Goal: Navigation & Orientation: Find specific page/section

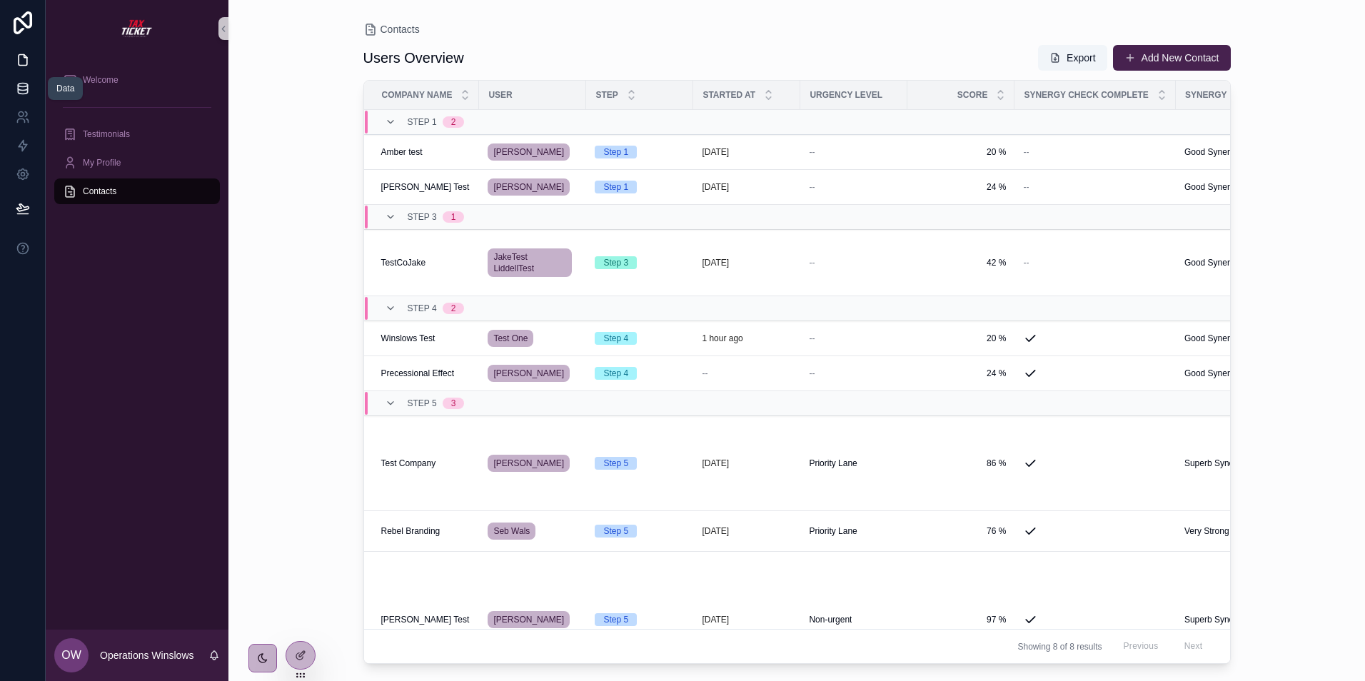
click at [26, 87] on icon at bounding box center [23, 88] width 14 height 14
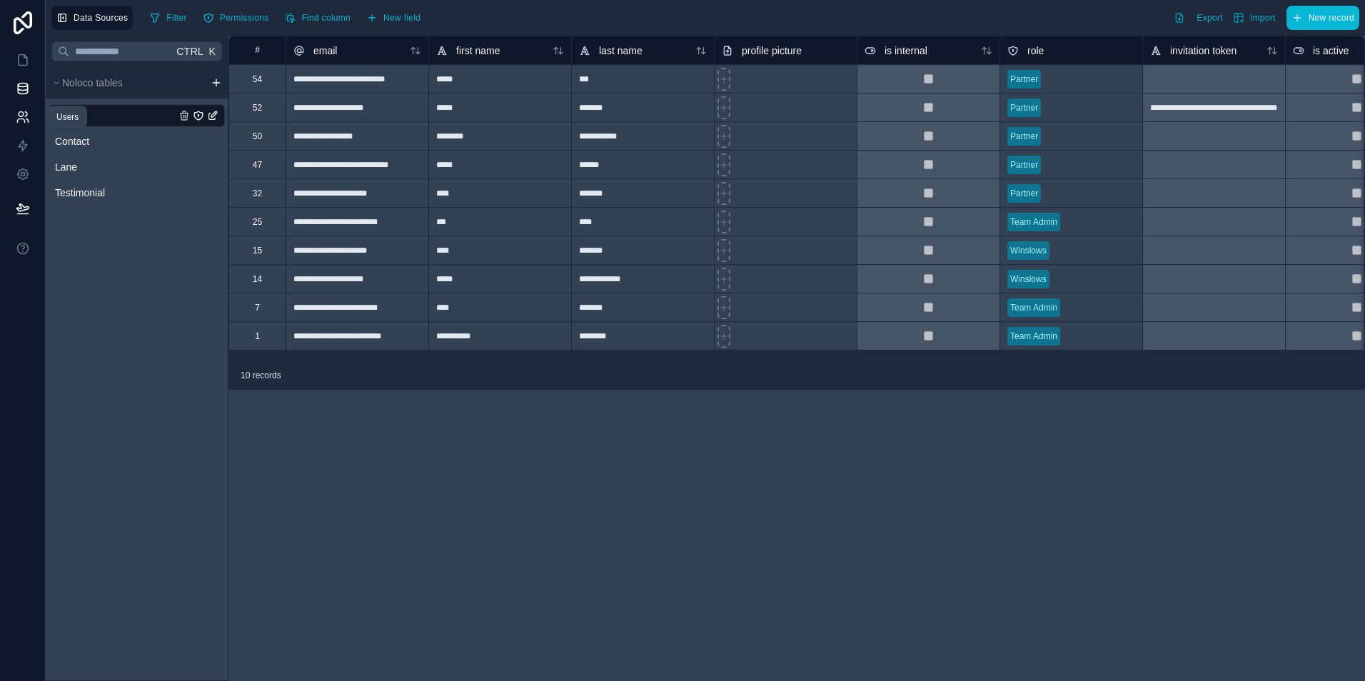
click at [22, 109] on link at bounding box center [22, 117] width 45 height 29
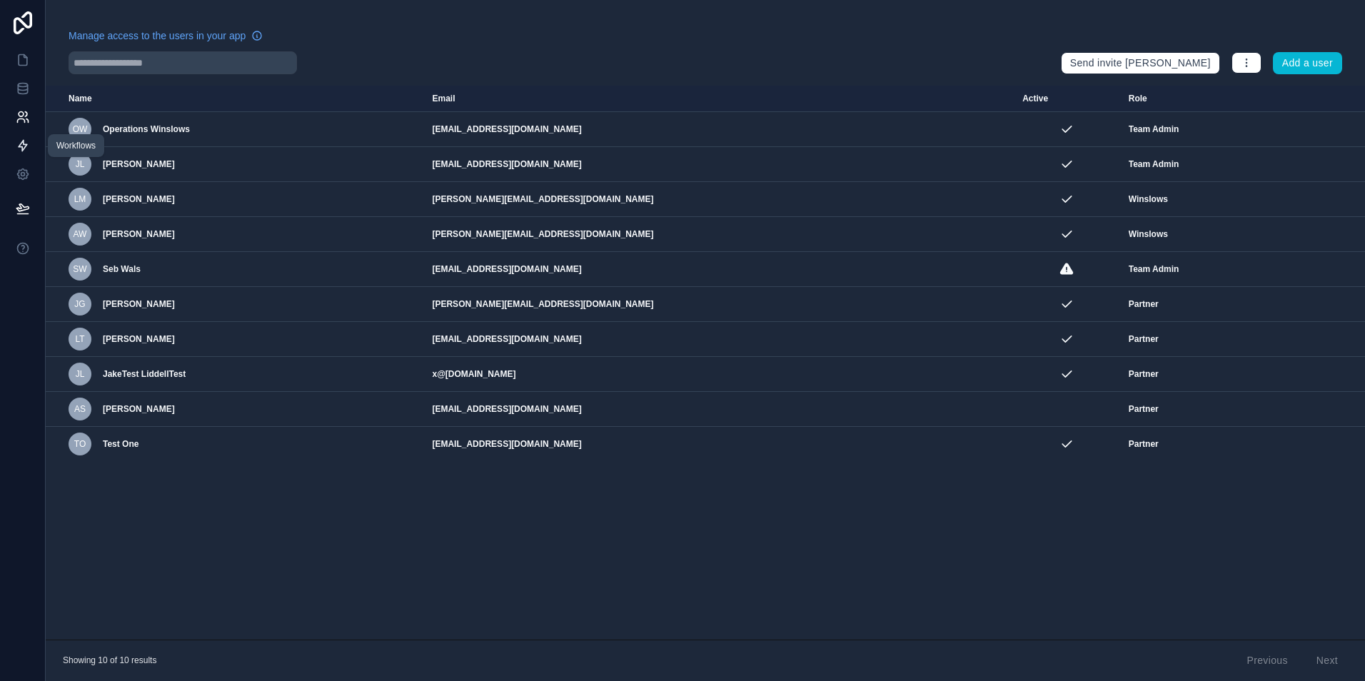
click at [20, 141] on icon at bounding box center [23, 146] width 14 height 14
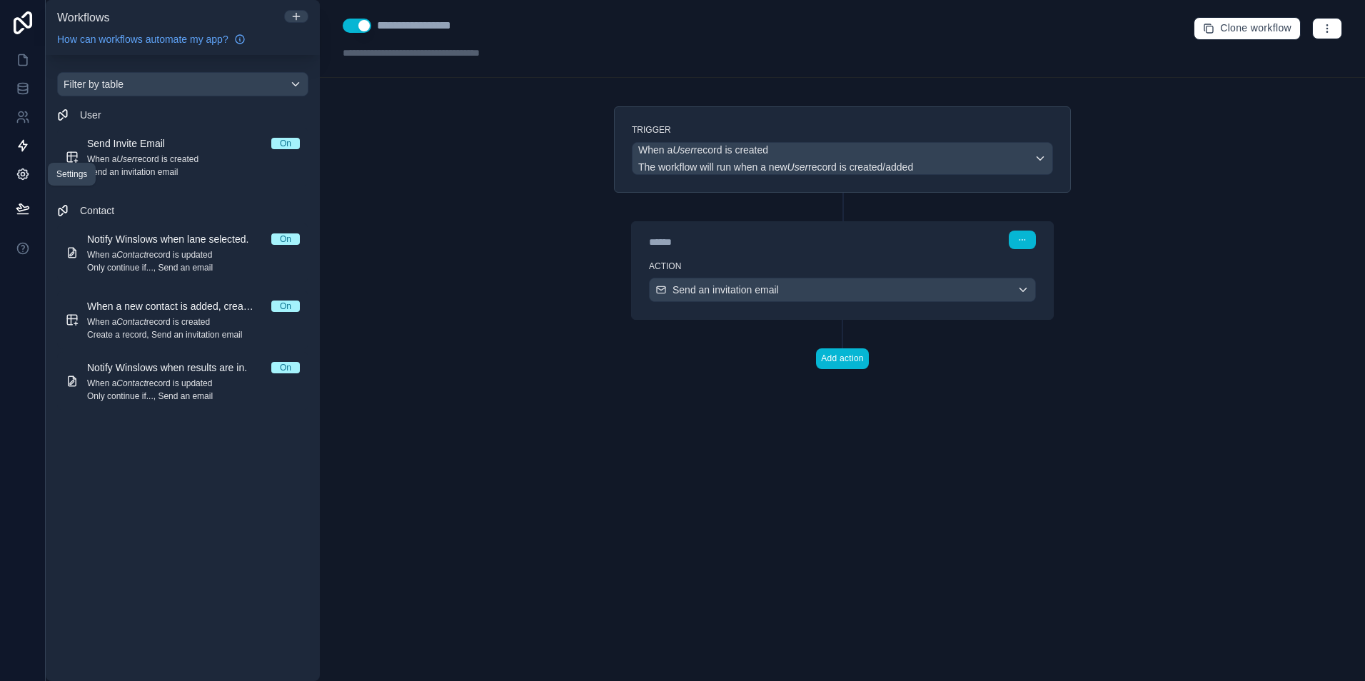
click at [20, 169] on icon at bounding box center [23, 174] width 14 height 14
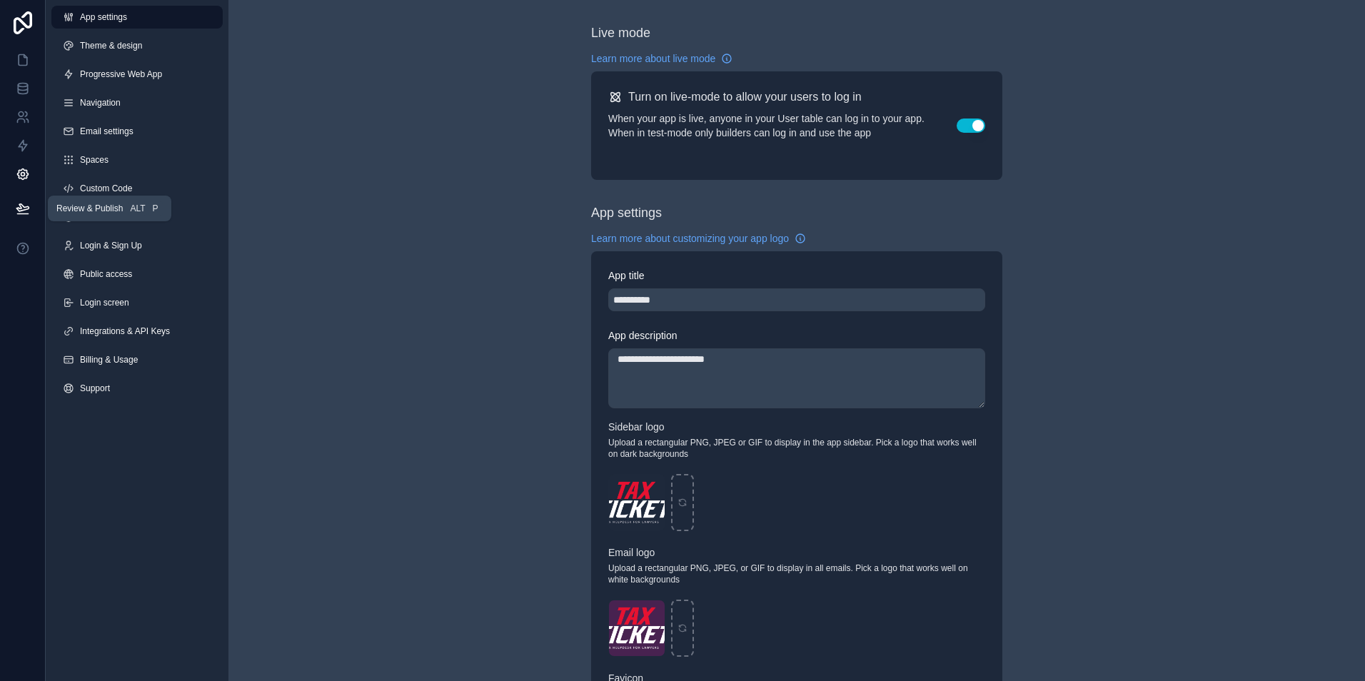
click at [19, 206] on icon at bounding box center [22, 207] width 12 height 7
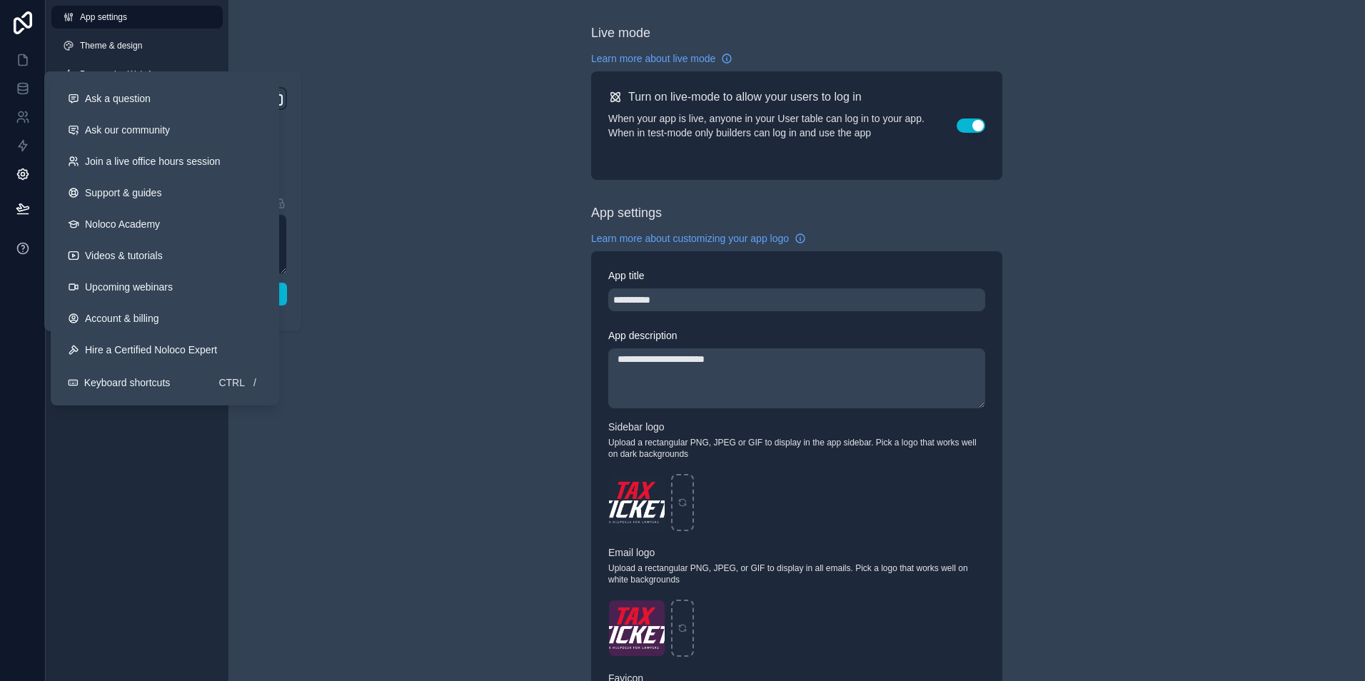
click at [24, 245] on icon at bounding box center [23, 248] width 14 height 14
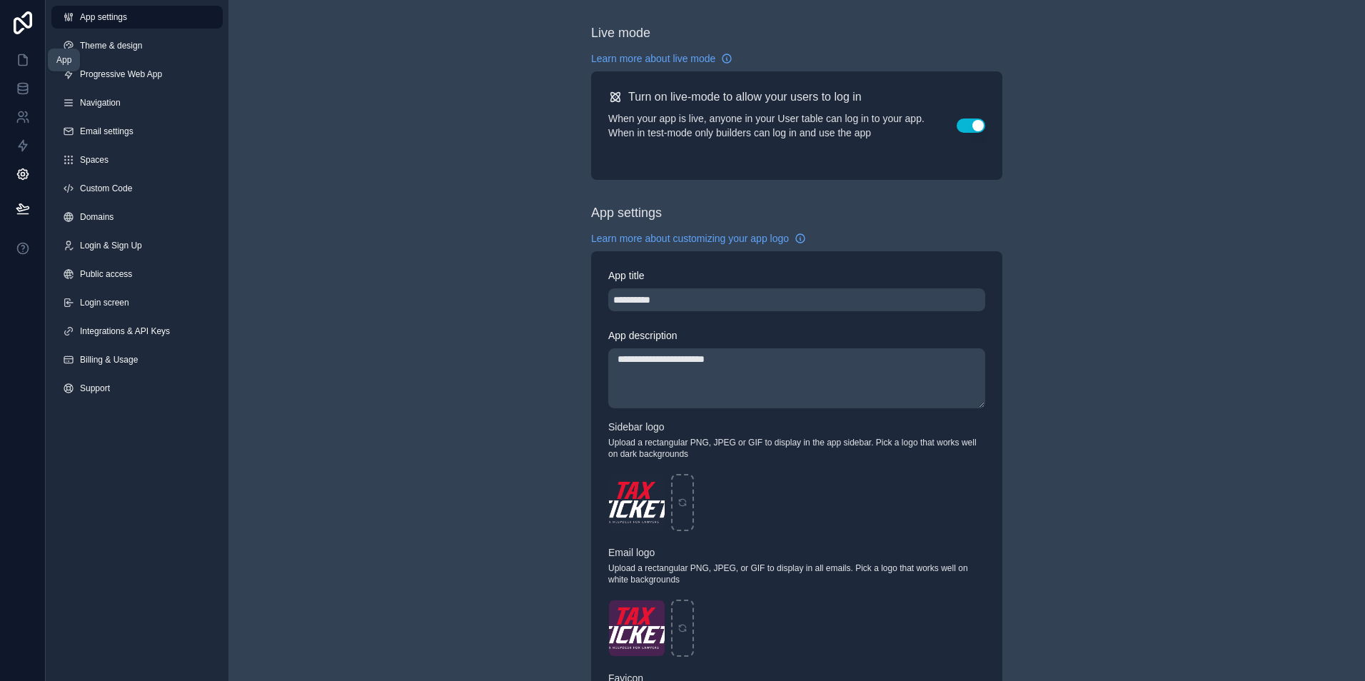
drag, startPoint x: 21, startPoint y: 53, endPoint x: 26, endPoint y: 7, distance: 46.0
click at [21, 53] on icon at bounding box center [23, 60] width 14 height 14
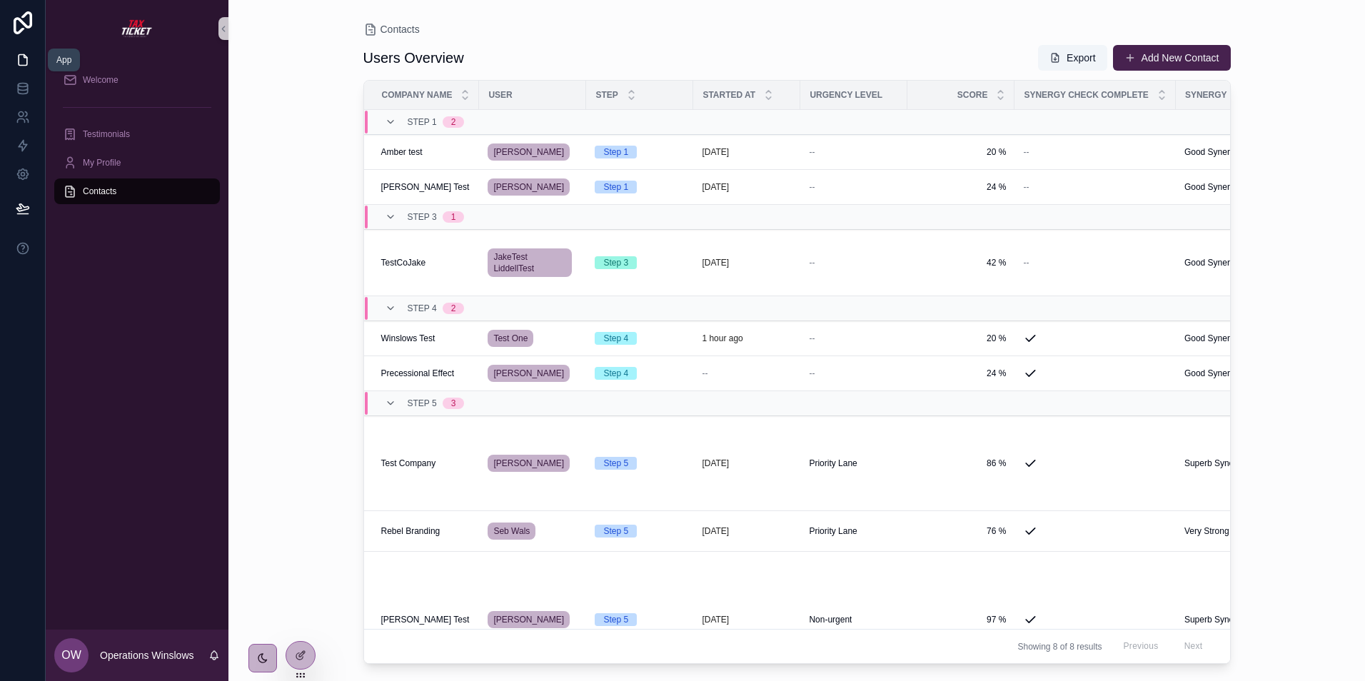
click at [27, 59] on icon at bounding box center [23, 60] width 9 height 11
click at [22, 84] on icon at bounding box center [22, 86] width 9 height 4
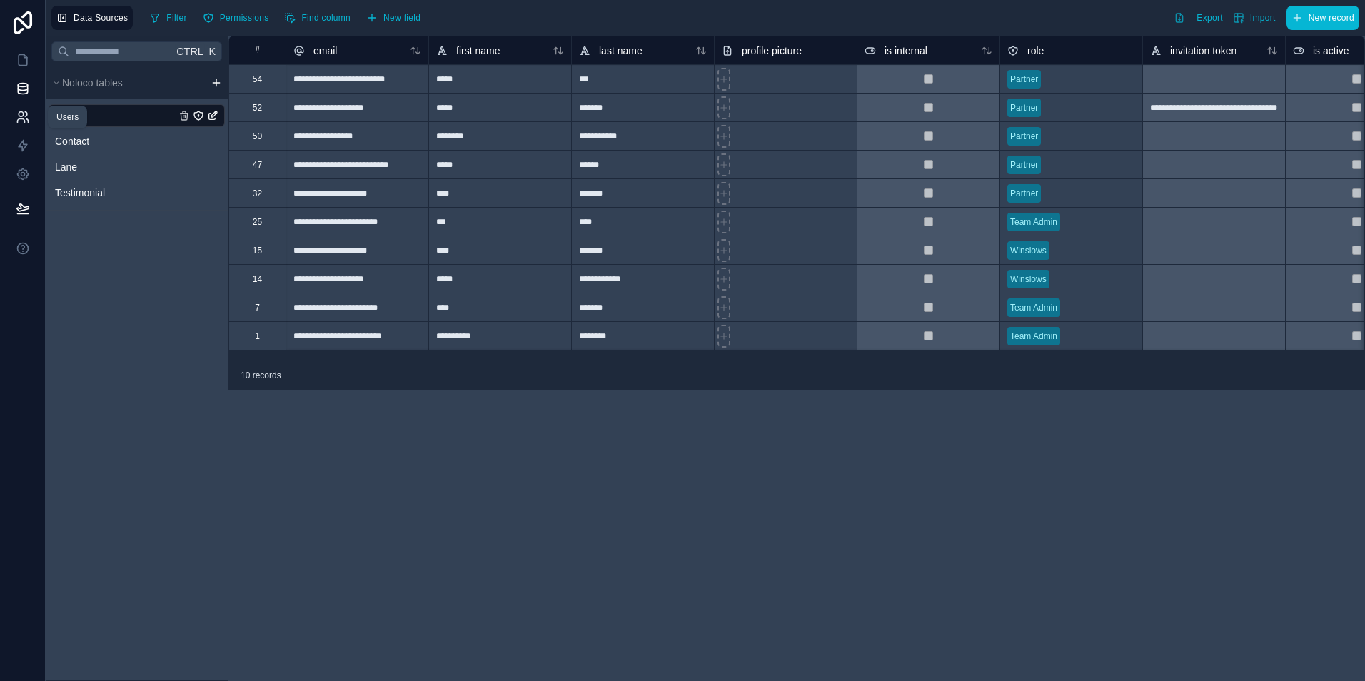
click at [22, 117] on icon at bounding box center [23, 117] width 14 height 14
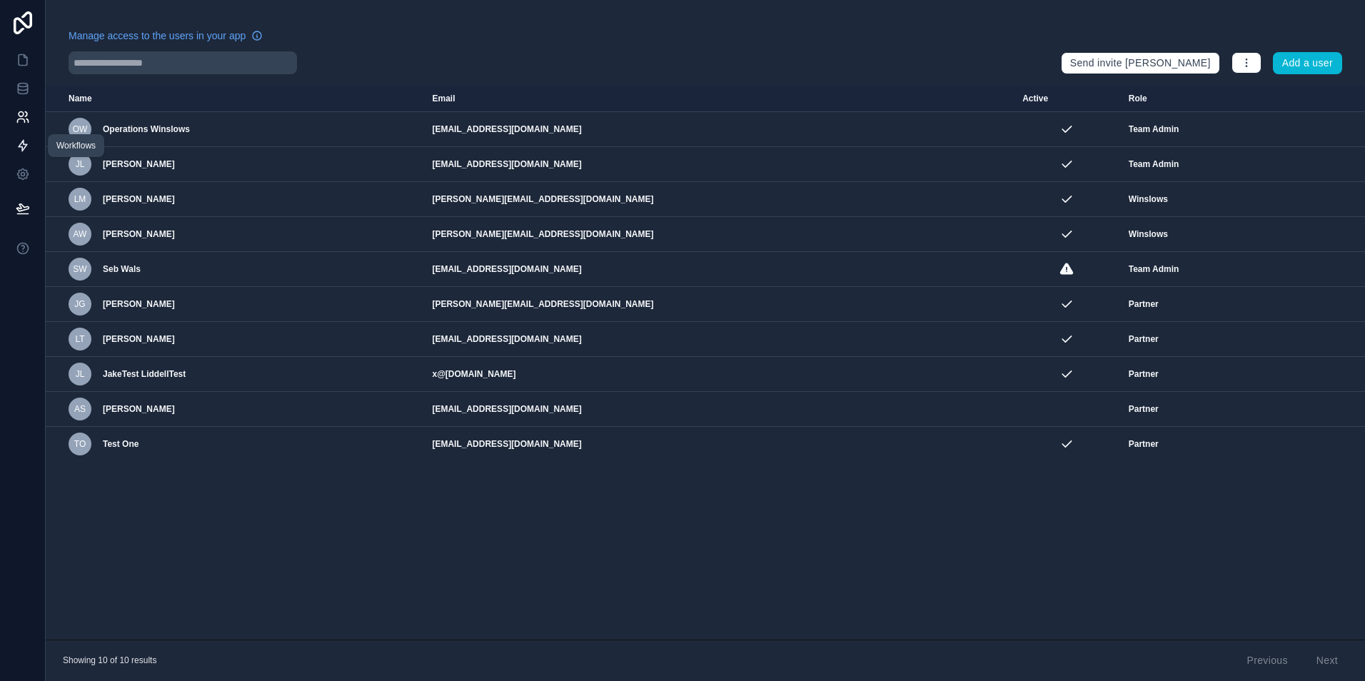
click at [22, 145] on icon at bounding box center [23, 146] width 14 height 14
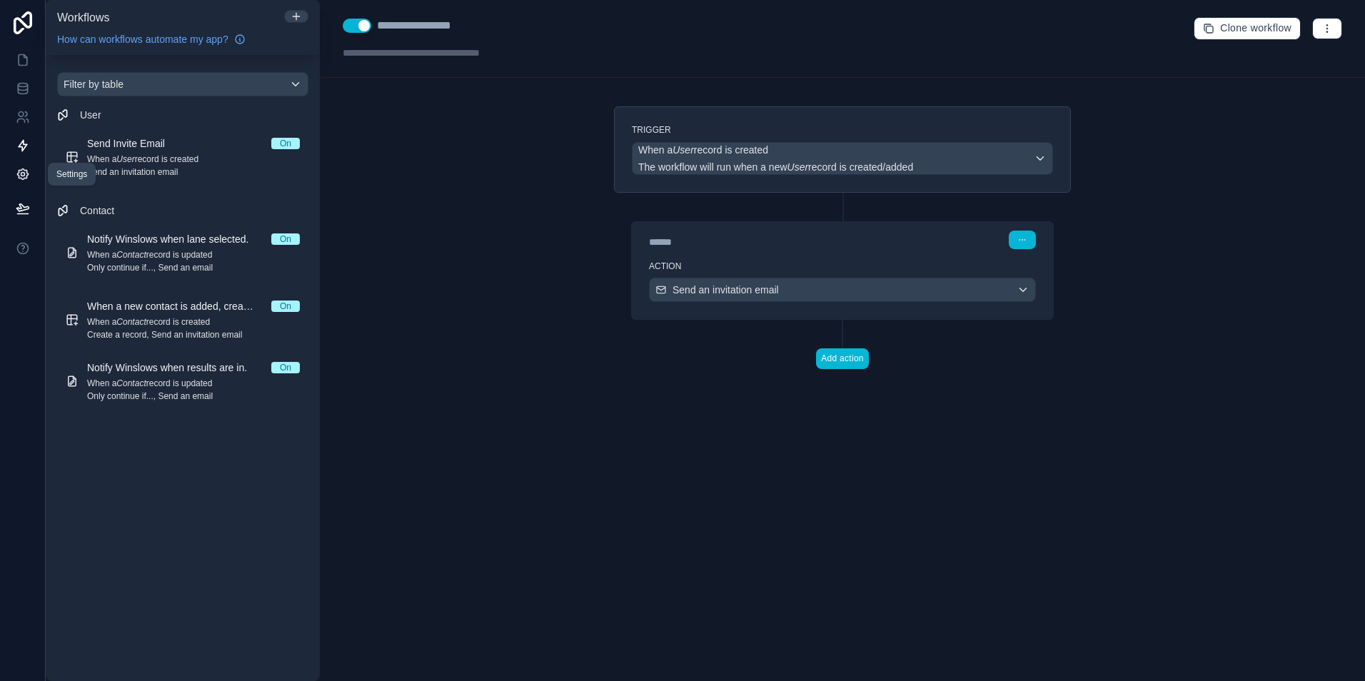
click at [20, 175] on icon at bounding box center [23, 174] width 14 height 14
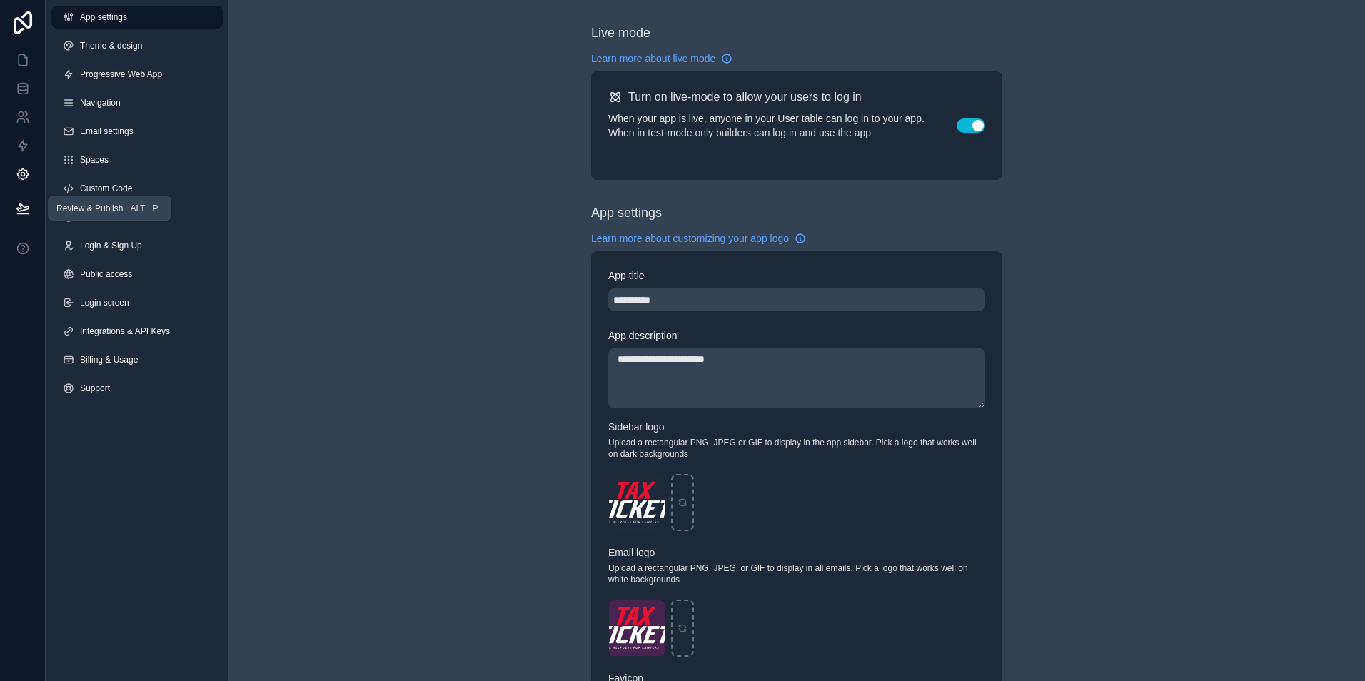
click at [16, 206] on icon at bounding box center [23, 208] width 14 height 14
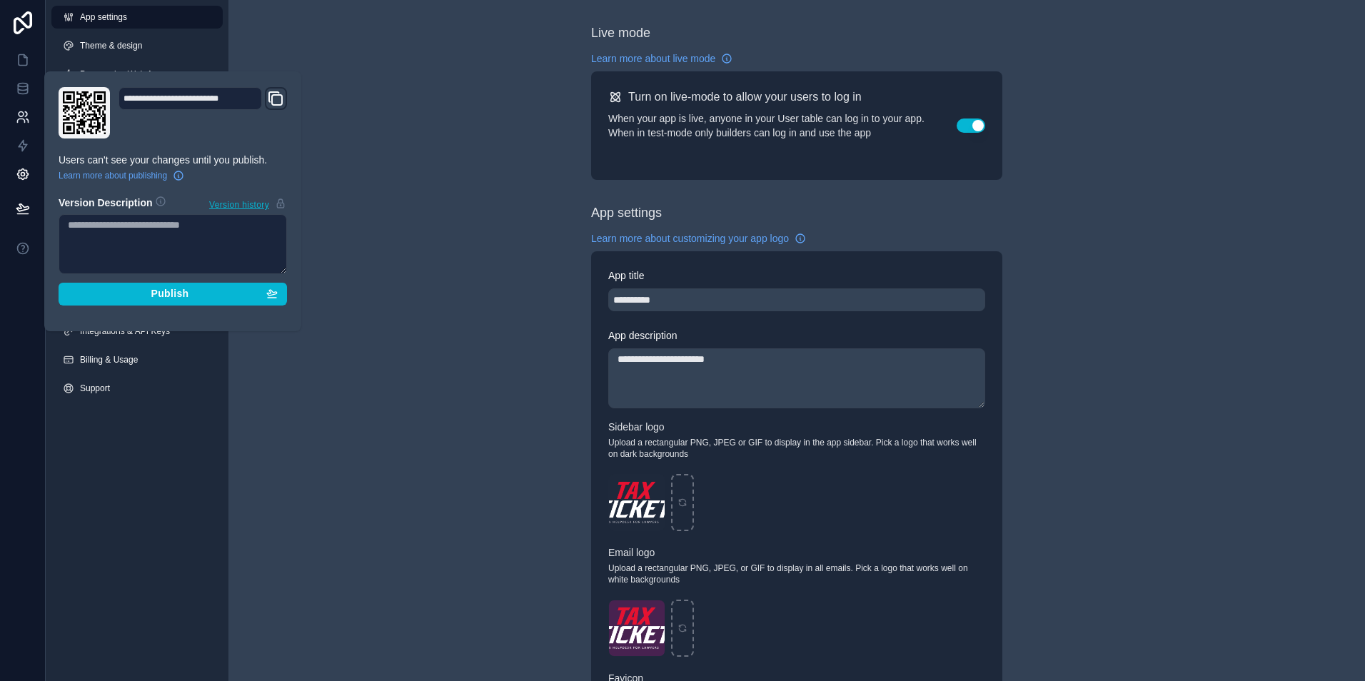
drag, startPoint x: 14, startPoint y: 15, endPoint x: 0, endPoint y: 110, distance: 95.9
click at [14, 15] on icon at bounding box center [23, 22] width 29 height 23
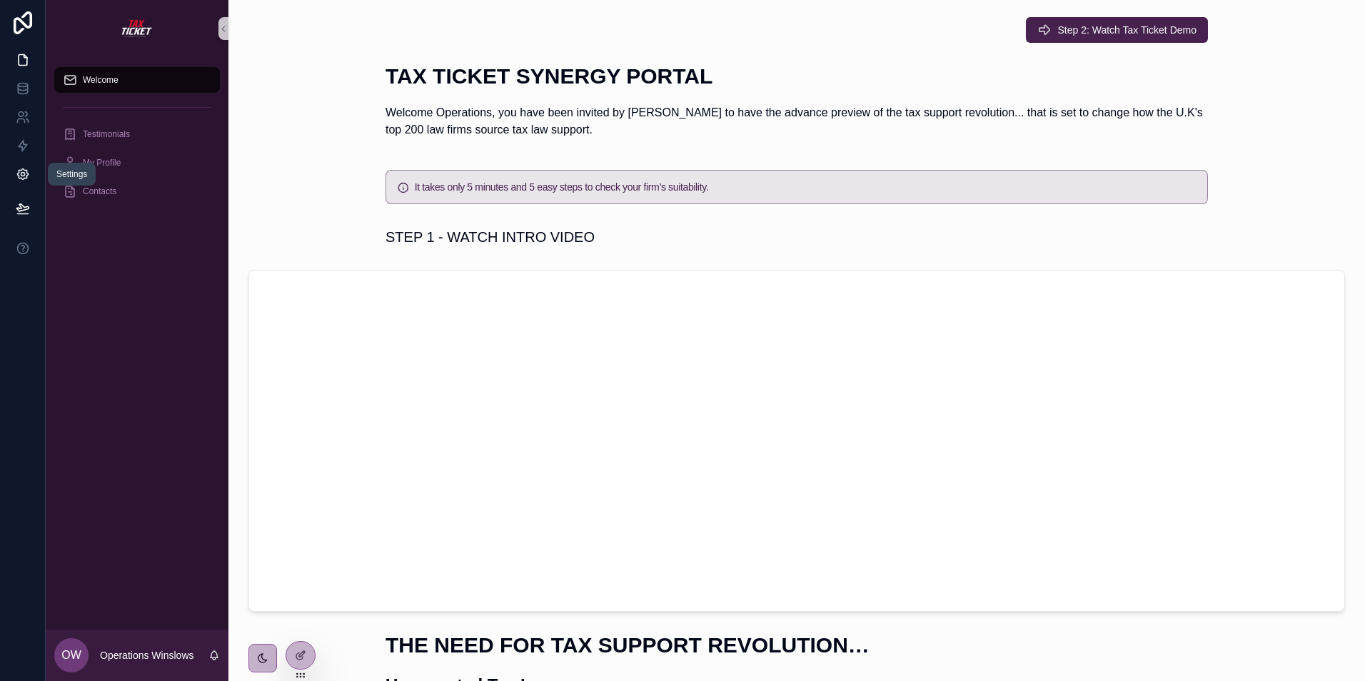
click at [22, 169] on icon at bounding box center [22, 174] width 11 height 11
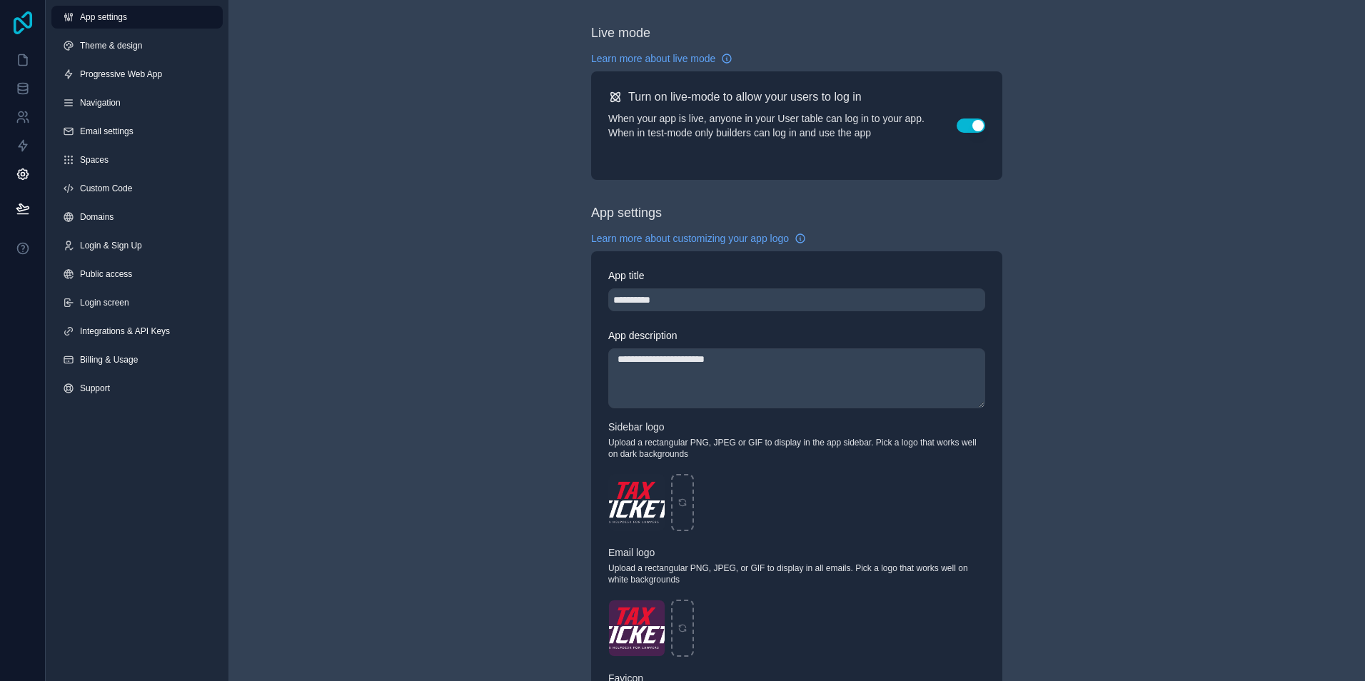
click at [18, 21] on icon at bounding box center [23, 22] width 29 height 23
click at [29, 15] on icon at bounding box center [23, 22] width 29 height 23
click at [23, 14] on icon at bounding box center [23, 22] width 29 height 23
click at [94, 46] on span "Theme & design" at bounding box center [111, 45] width 62 height 11
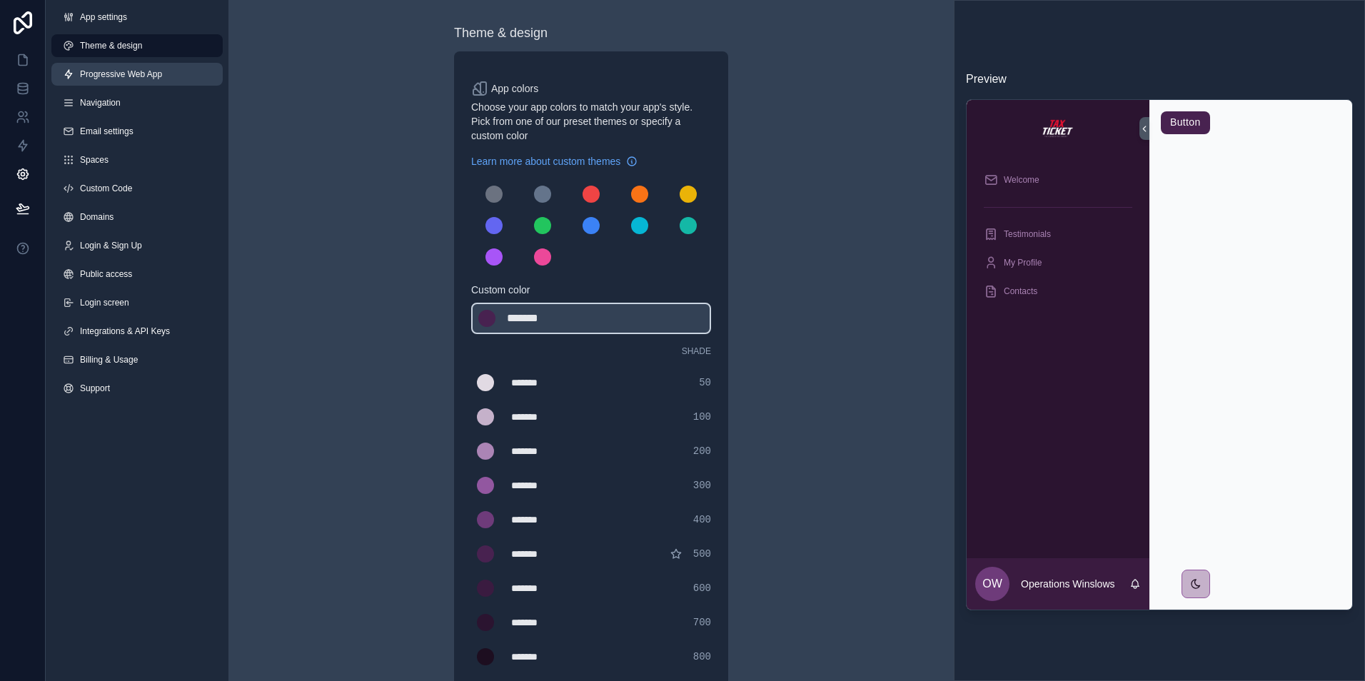
click at [106, 72] on span "Progressive Web App" at bounding box center [121, 74] width 82 height 11
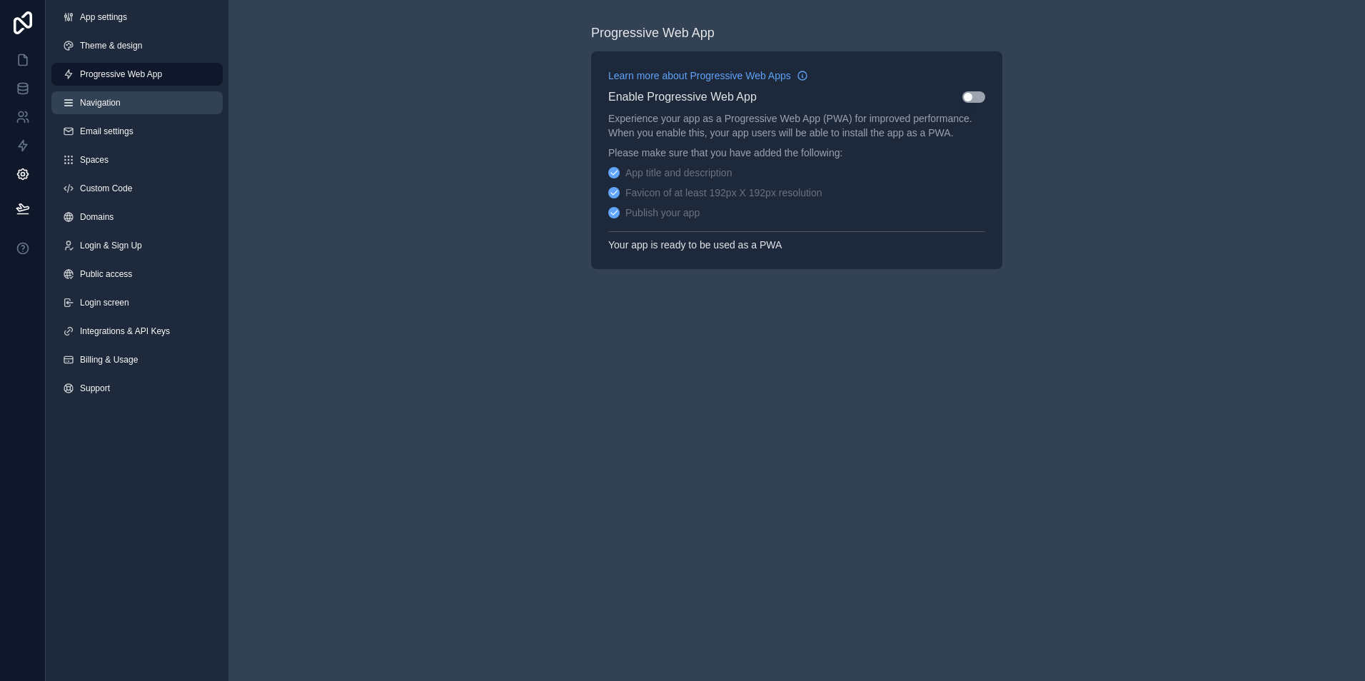
click at [106, 100] on span "Navigation" at bounding box center [100, 102] width 41 height 11
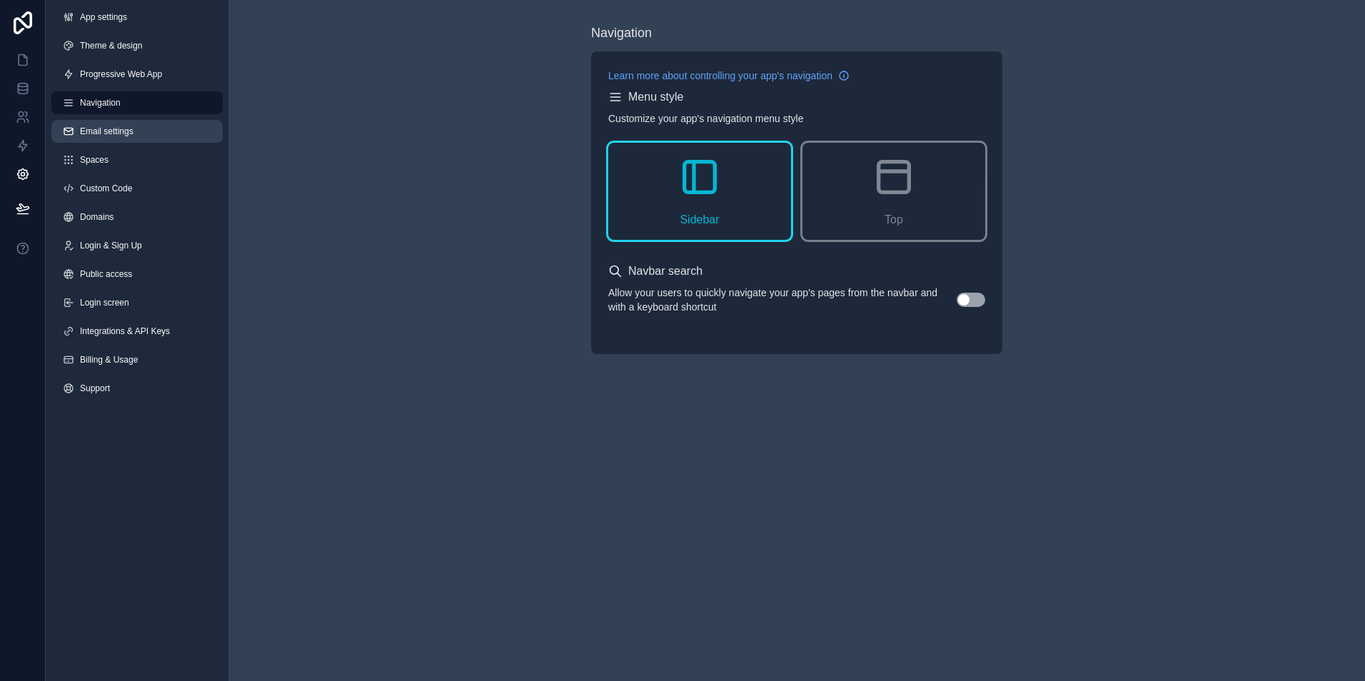
click at [111, 136] on span "Email settings" at bounding box center [107, 131] width 54 height 11
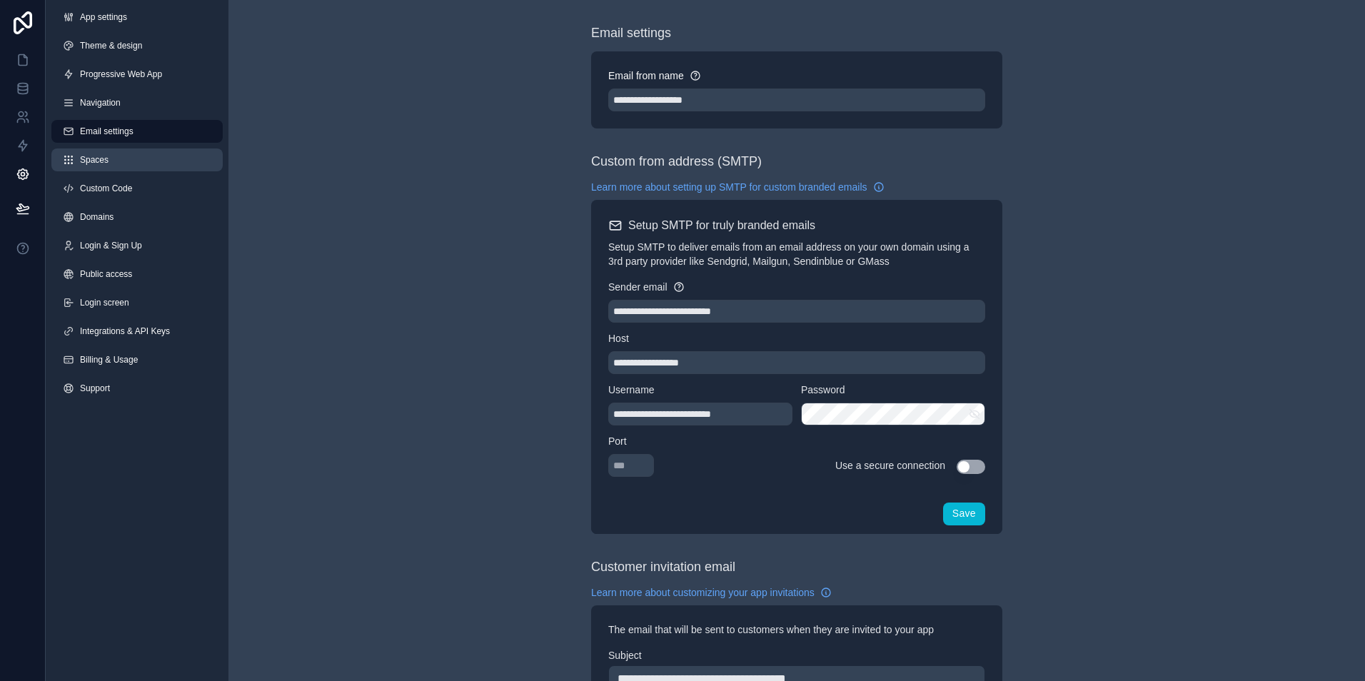
click at [98, 156] on span "Spaces" at bounding box center [94, 159] width 29 height 11
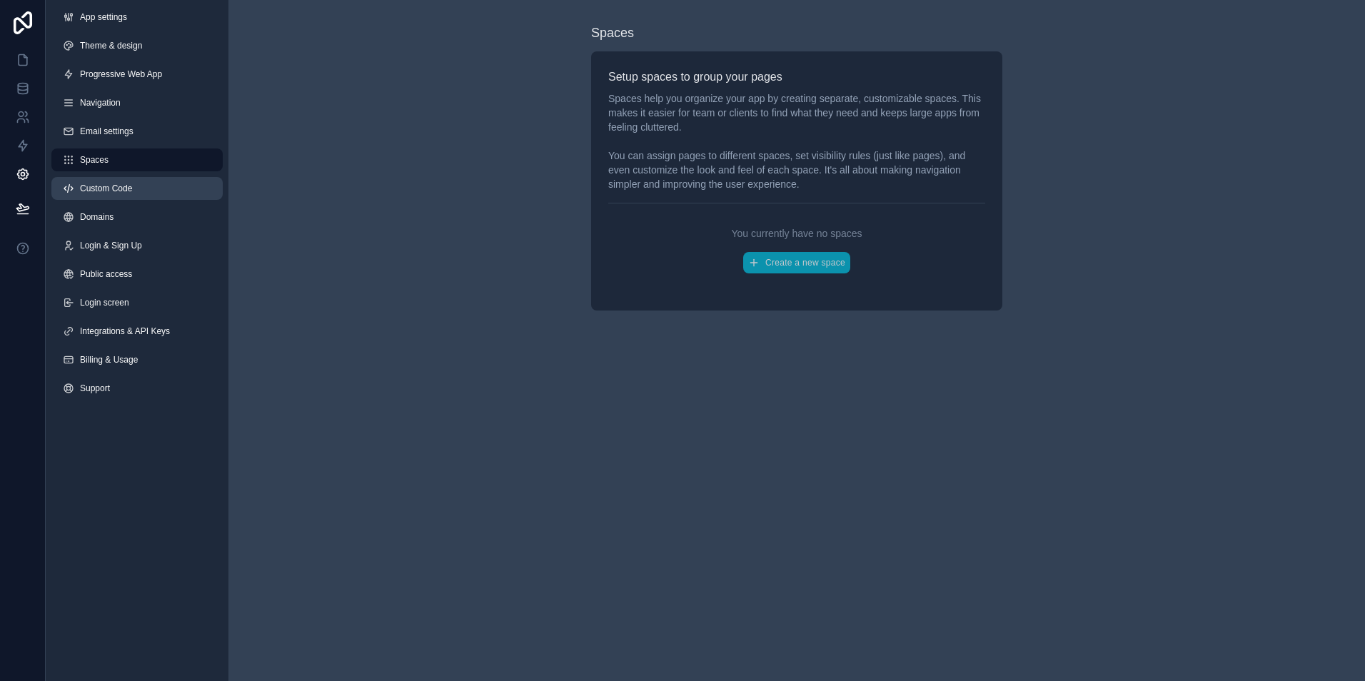
click at [100, 184] on span "Custom Code" at bounding box center [106, 188] width 52 height 11
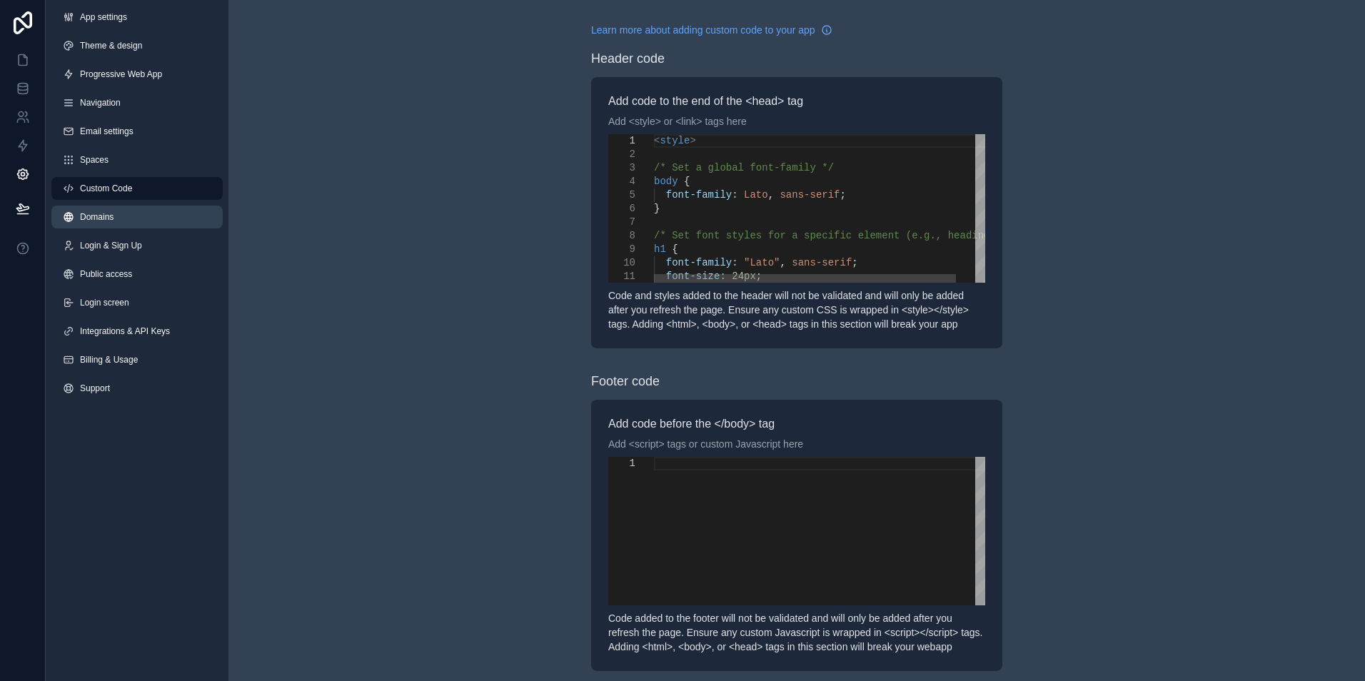
click at [95, 216] on span "Domains" at bounding box center [97, 216] width 34 height 11
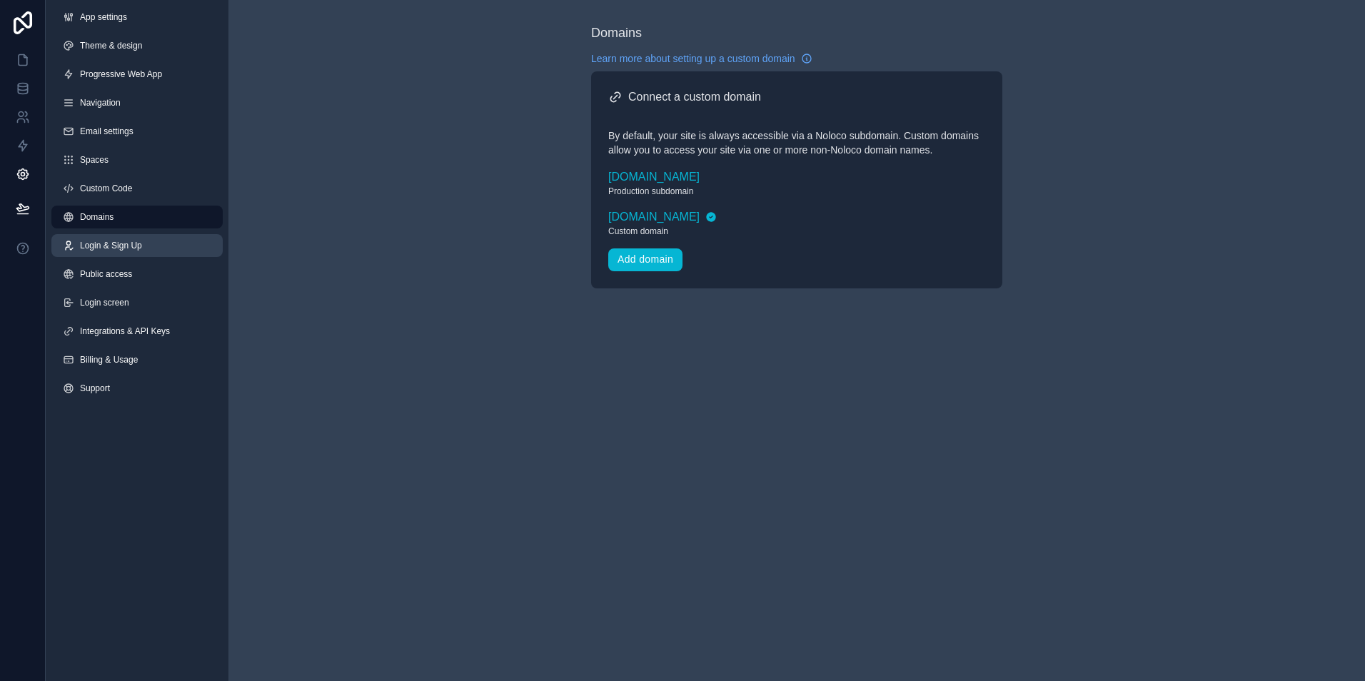
click at [101, 248] on span "Login & Sign Up" at bounding box center [111, 245] width 62 height 11
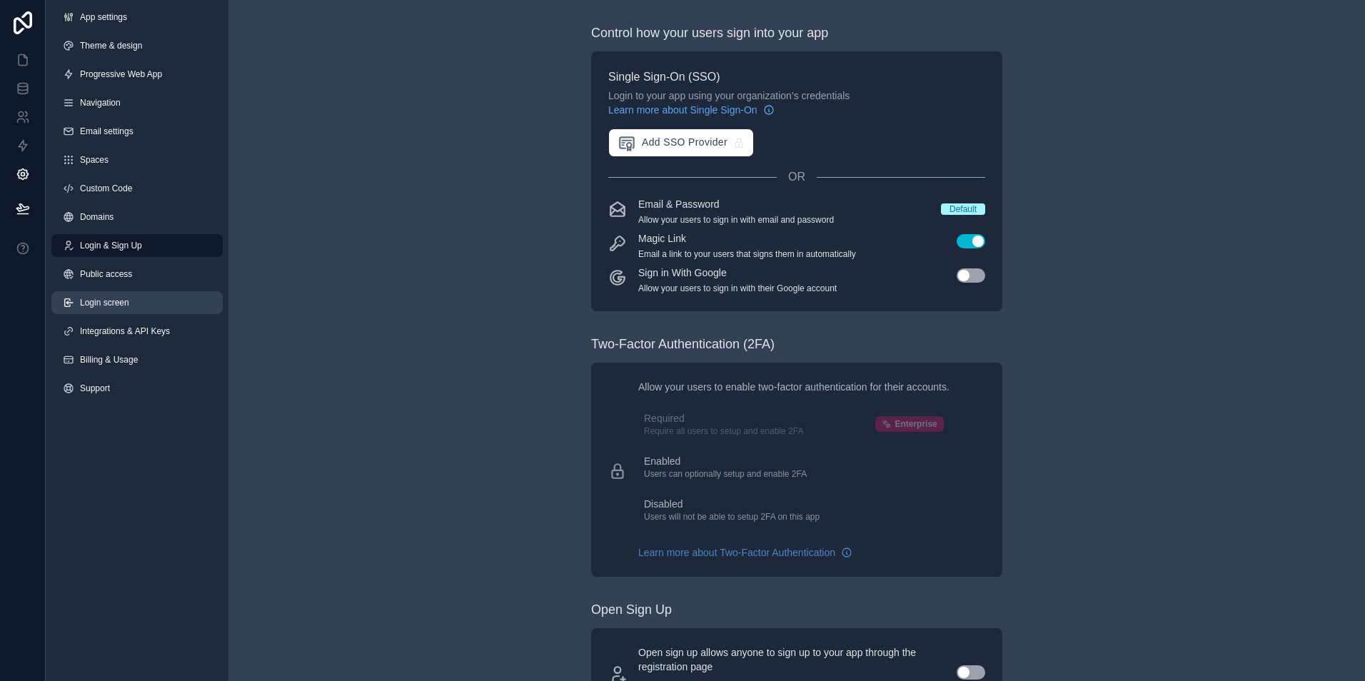
drag, startPoint x: 106, startPoint y: 283, endPoint x: 109, endPoint y: 293, distance: 10.4
click at [107, 283] on link "Public access" at bounding box center [136, 274] width 171 height 23
